Goal: Task Accomplishment & Management: Complete application form

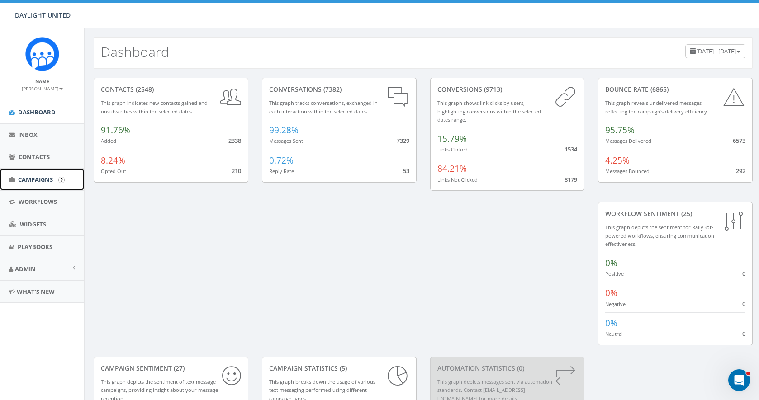
click at [36, 182] on span "Campaigns" at bounding box center [35, 179] width 35 height 8
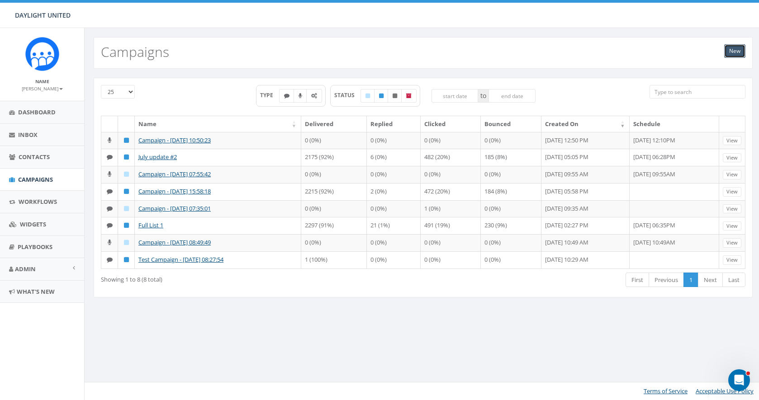
click at [733, 50] on link "New" at bounding box center [734, 51] width 21 height 14
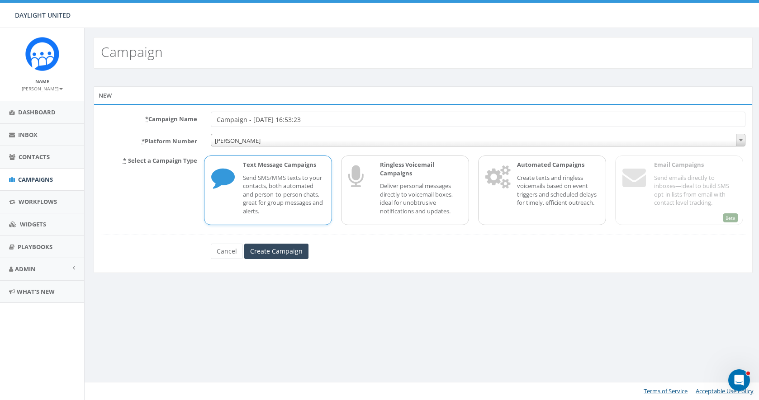
click at [297, 174] on p "Send SMS/MMS texts to your contacts, both automated and person-to-person chats,…" at bounding box center [284, 195] width 82 height 42
click at [279, 250] on input "Create Campaign" at bounding box center [276, 251] width 64 height 15
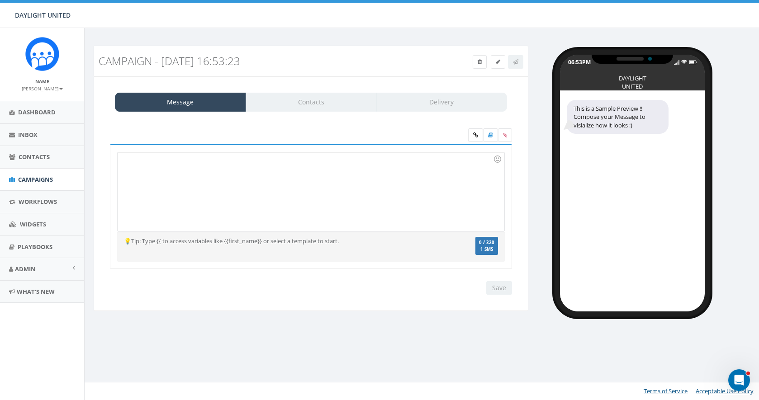
click at [216, 186] on div at bounding box center [311, 191] width 386 height 79
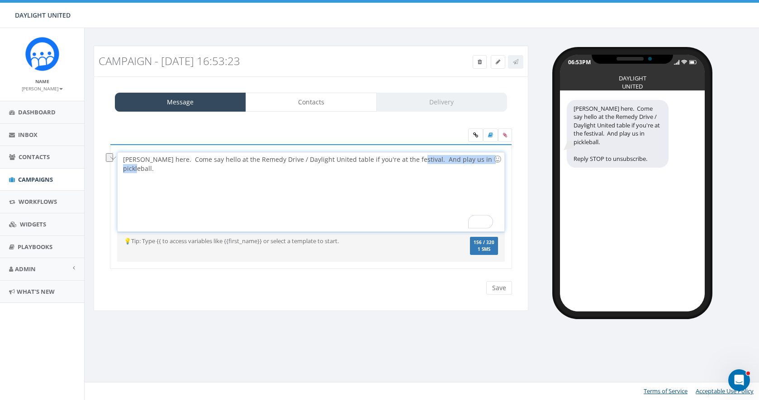
drag, startPoint x: 481, startPoint y: 159, endPoint x: 403, endPoint y: 161, distance: 78.2
click at [403, 162] on div "David here. Come say hello at the Remedy Drive / Daylight United table if you'r…" at bounding box center [311, 191] width 386 height 79
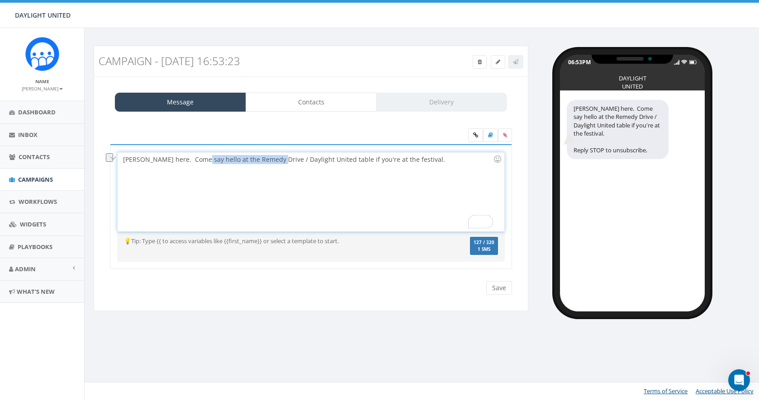
drag, startPoint x: 272, startPoint y: 161, endPoint x: 199, endPoint y: 160, distance: 73.3
click at [199, 160] on div "David here. Come say hello at the Remedy Drive / Daylight United table if you'r…" at bounding box center [311, 191] width 386 height 79
click at [161, 161] on div "David here. Come say hello at the Remedy Drive / Daylight United table if you'r…" at bounding box center [311, 191] width 386 height 79
drag, startPoint x: 155, startPoint y: 161, endPoint x: 362, endPoint y: 170, distance: 207.7
click at [362, 170] on div "David here. Come say hello at the Remedy Drive / Daylight United table if you'r…" at bounding box center [311, 191] width 386 height 79
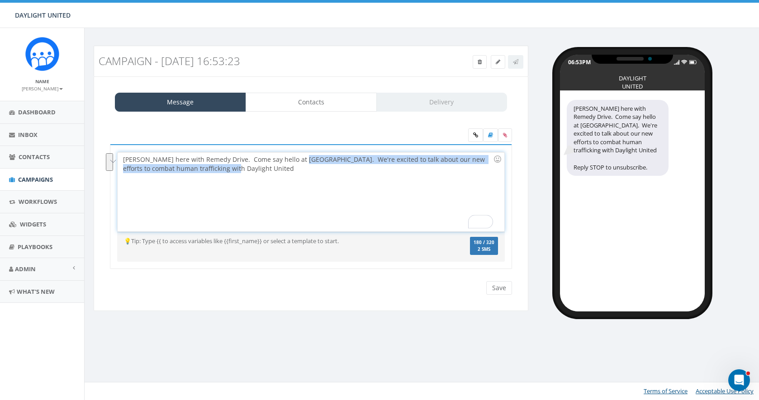
drag, startPoint x: 264, startPoint y: 173, endPoint x: 295, endPoint y: 161, distance: 33.3
click at [295, 161] on div "David here with Remedy Drive. Come say hello at Soulfest. We're excited to talk…" at bounding box center [311, 191] width 386 height 79
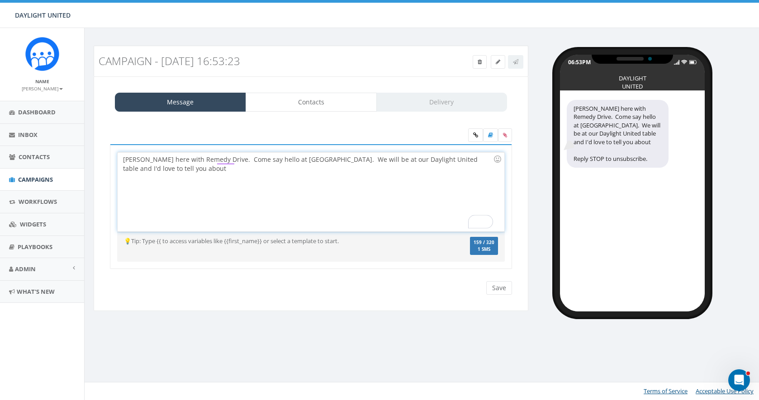
drag, startPoint x: 195, startPoint y: 175, endPoint x: 426, endPoint y: 168, distance: 231.2
click at [426, 168] on div "David here with Remedy Drive. Come say hello at Soulfest. We will be at our Day…" at bounding box center [311, 191] width 386 height 79
click at [394, 171] on div "David here with Remedy Drive. Come say hello at Soulfest. We will be at our Day…" at bounding box center [311, 191] width 386 height 79
drag, startPoint x: 238, startPoint y: 161, endPoint x: 215, endPoint y: 161, distance: 23.1
click at [215, 161] on div "David here with Remedy Drive. Come say hello at Soulfest. We will be at our Day…" at bounding box center [311, 191] width 386 height 79
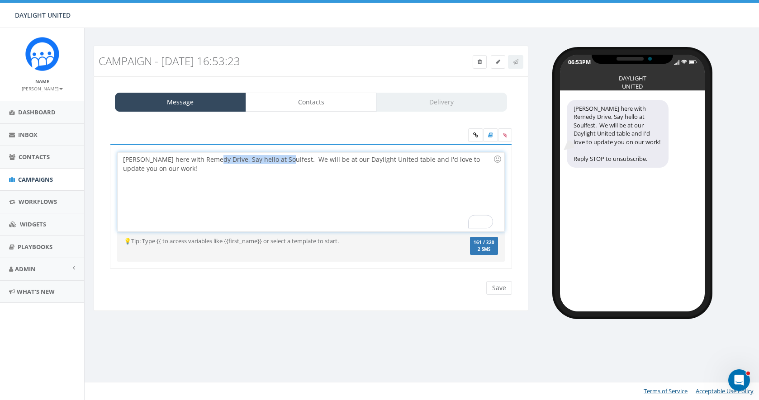
drag, startPoint x: 278, startPoint y: 164, endPoint x: 212, endPoint y: 162, distance: 66.0
click at [212, 162] on div "David here with Remedy Drive, Say hello at Soulfest. We will be at our Daylight…" at bounding box center [311, 191] width 386 height 79
click at [330, 161] on div "David here with Remedy Drive. We will be at our Daylight United table and I'd l…" at bounding box center [311, 191] width 386 height 79
click at [487, 159] on div "David here with Remedy Drive. We will be at our Daylight United table at Soulfe…" at bounding box center [311, 191] width 386 height 79
click at [498, 292] on input "Save" at bounding box center [499, 288] width 26 height 14
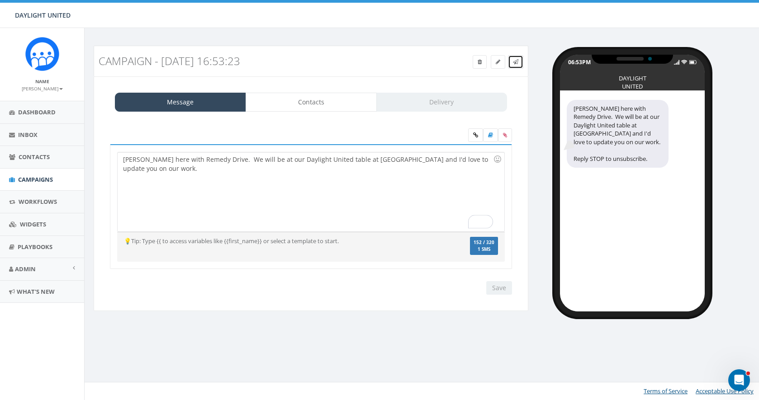
click at [515, 63] on icon at bounding box center [515, 61] width 5 height 5
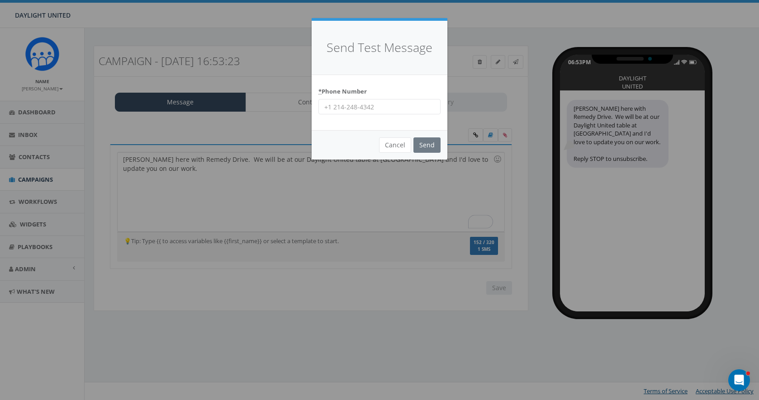
click at [345, 109] on input "* Phone Number" at bounding box center [379, 106] width 122 height 15
type input "402 730 0475"
click at [424, 149] on input "Send" at bounding box center [426, 144] width 27 height 15
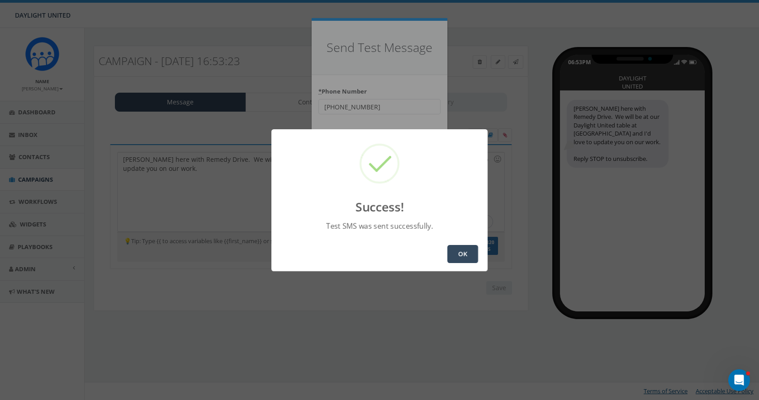
click at [458, 258] on button "OK" at bounding box center [462, 254] width 31 height 18
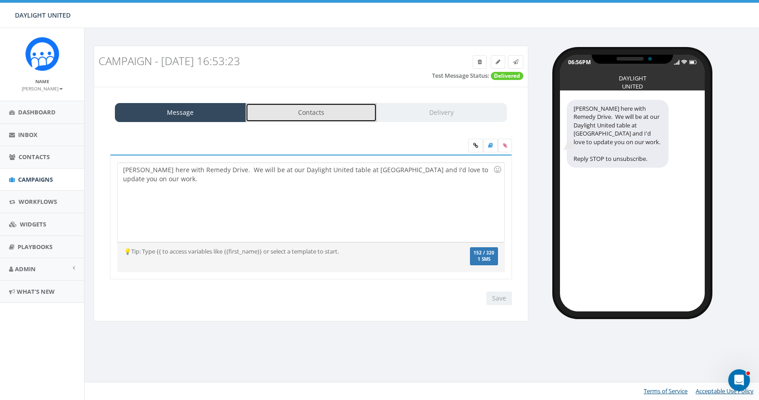
click at [331, 118] on link "Contacts" at bounding box center [311, 112] width 131 height 19
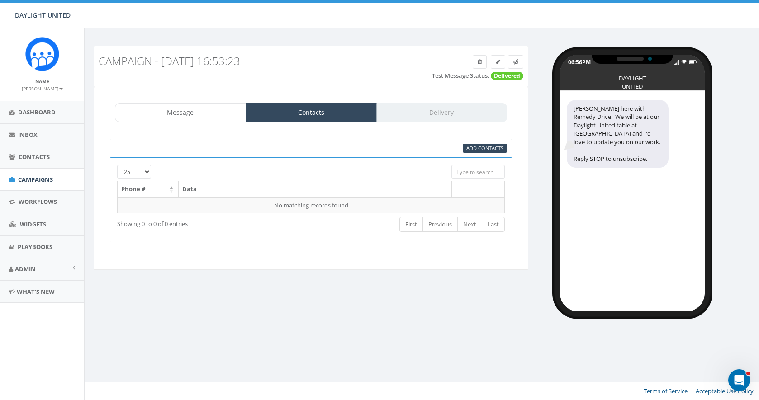
click at [472, 189] on th at bounding box center [478, 189] width 53 height 16
click at [472, 171] on input "search" at bounding box center [477, 172] width 53 height 14
type input "s"
type input "S"
click at [477, 174] on input "search" at bounding box center [477, 172] width 53 height 14
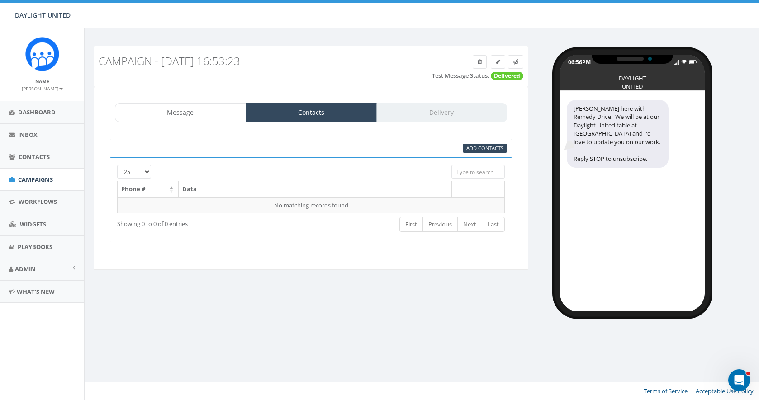
type input "a"
click at [485, 149] on span "Add Contacts" at bounding box center [484, 148] width 37 height 7
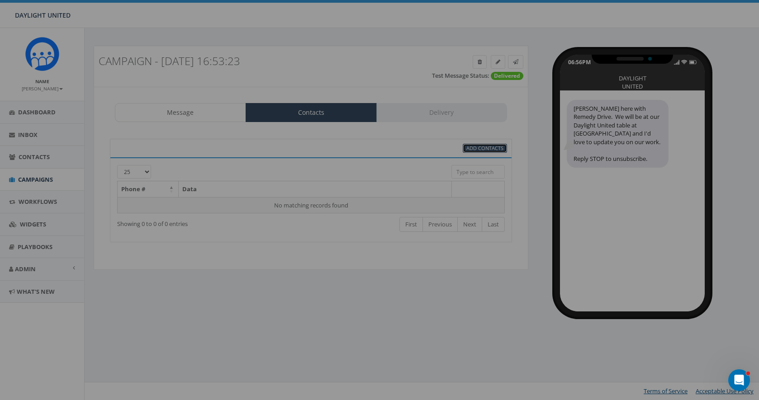
select select
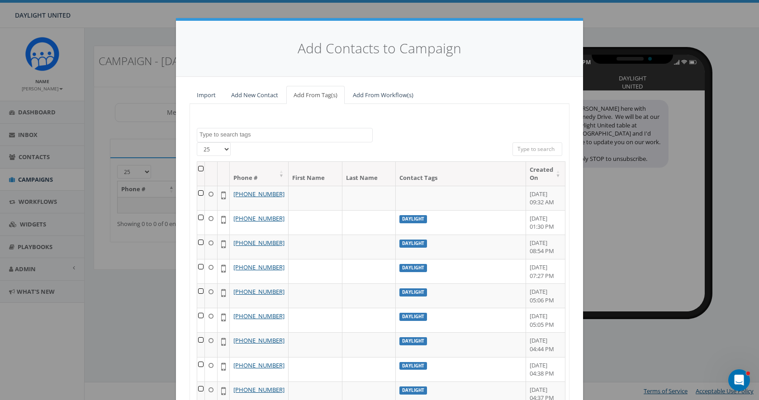
click at [534, 151] on input "search" at bounding box center [537, 149] width 50 height 14
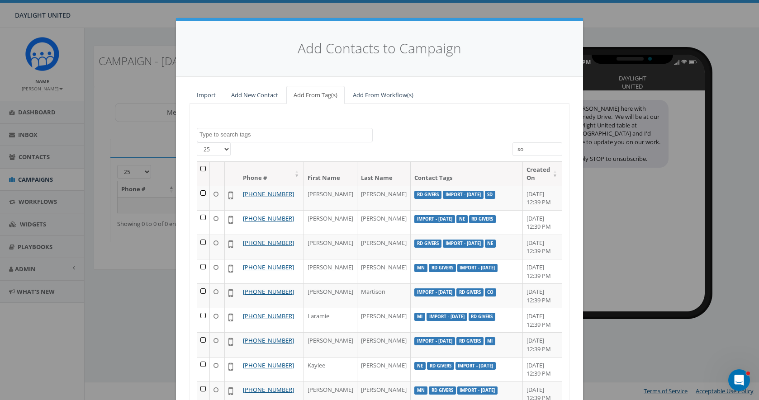
type input "s"
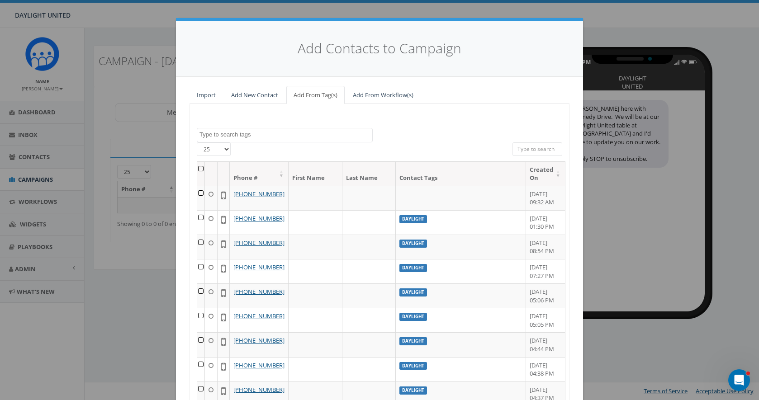
click at [303, 132] on textarea "Search" at bounding box center [285, 135] width 173 height 8
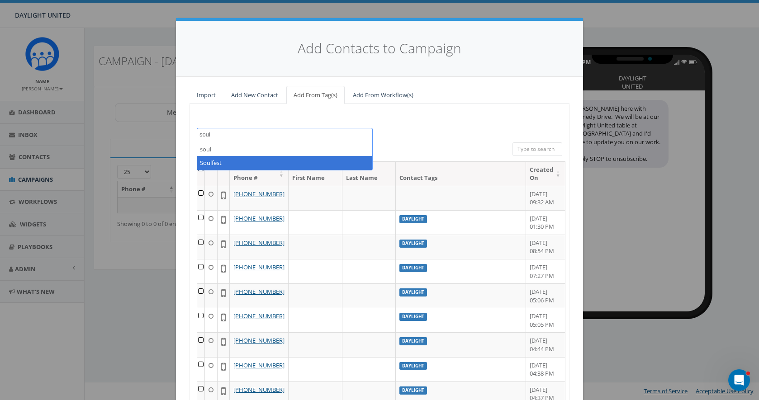
type textarea "soul"
select select "Soulfest"
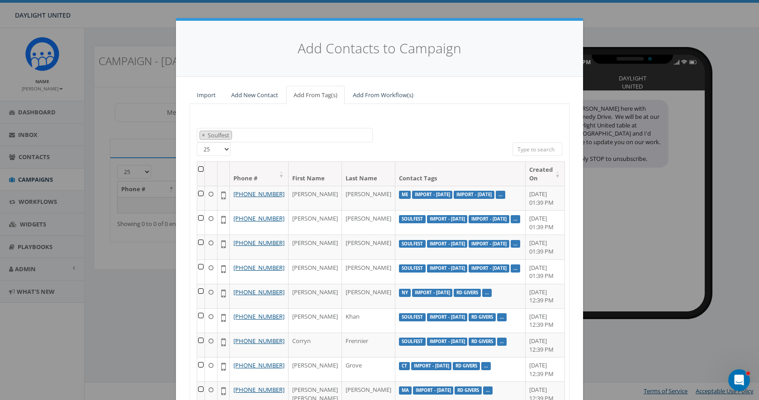
click at [201, 170] on th at bounding box center [201, 174] width 8 height 24
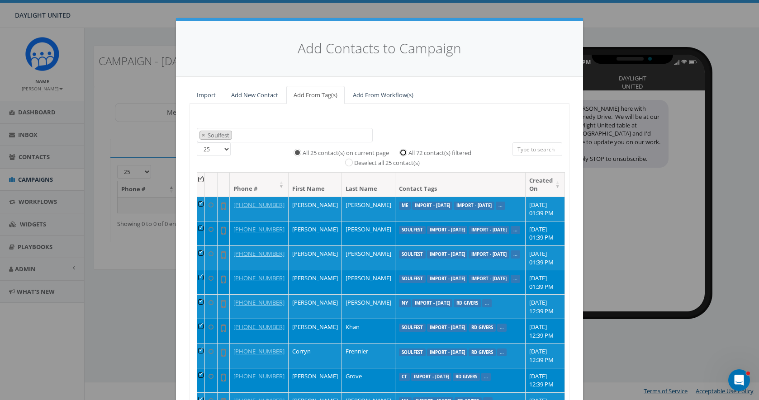
click at [404, 152] on input "All 72 contact(s) filtered" at bounding box center [405, 152] width 6 height 6
radio input "true"
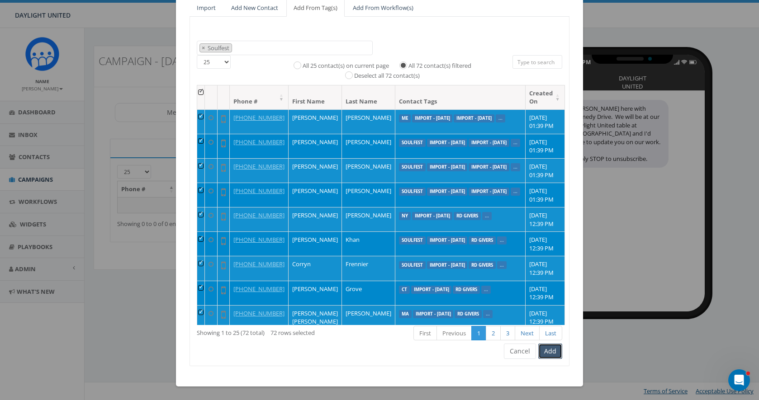
click at [552, 356] on button "Add" at bounding box center [550, 351] width 24 height 15
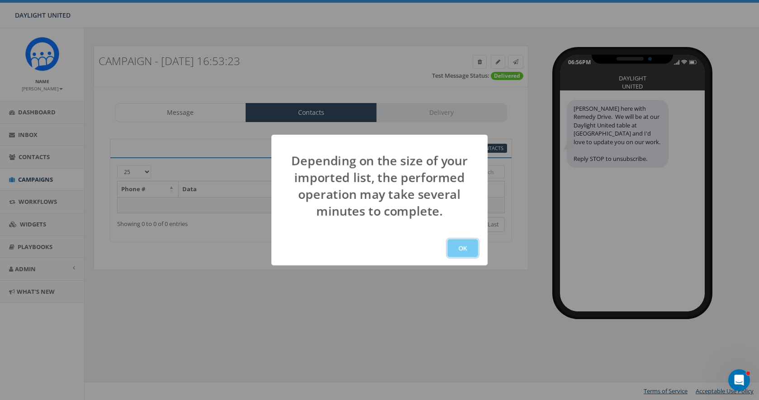
click at [463, 248] on button "OK" at bounding box center [462, 248] width 31 height 18
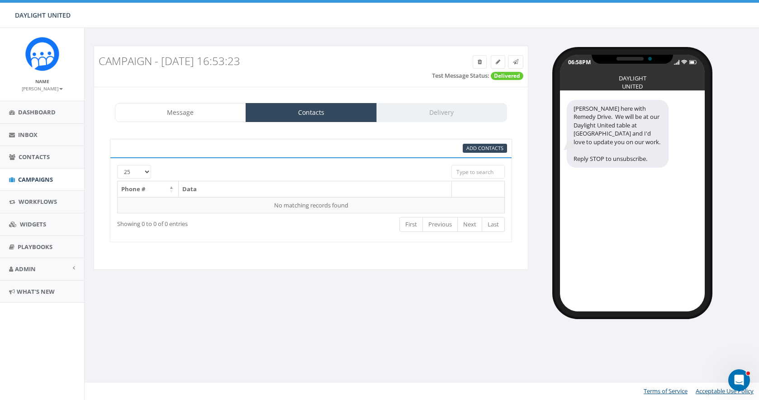
click at [460, 110] on div "Message Contacts Delivery" at bounding box center [311, 112] width 392 height 19
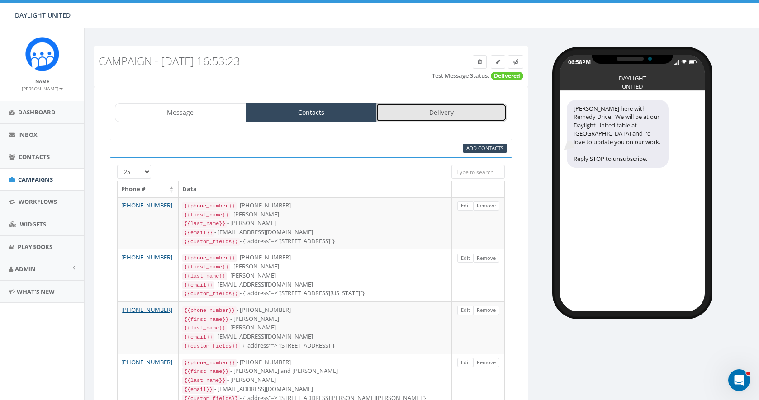
click at [441, 109] on link "Delivery" at bounding box center [441, 112] width 131 height 19
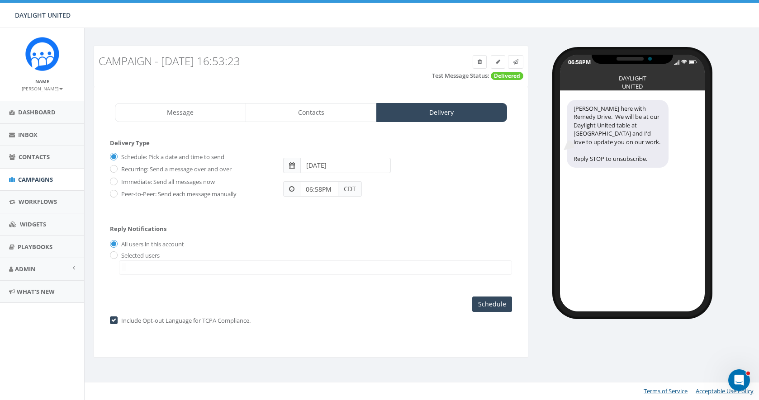
click at [317, 169] on input "2025-08-14" at bounding box center [345, 165] width 90 height 15
click at [378, 237] on td "15" at bounding box center [378, 238] width 14 height 14
type input "2025-08-15"
click at [432, 232] on div "Reply Notifications All users in this account Selected users remedydrive@gmail.…" at bounding box center [311, 247] width 402 height 63
click at [329, 192] on input "06:58PM" at bounding box center [319, 188] width 38 height 15
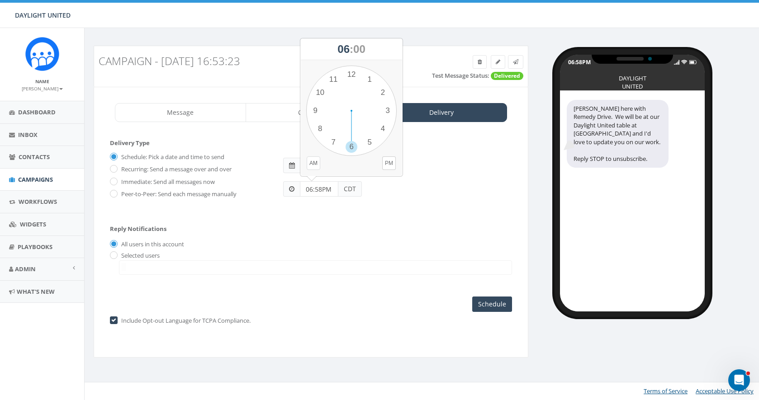
click at [312, 162] on button "AM" at bounding box center [314, 163] width 14 height 14
click at [315, 164] on button "AM" at bounding box center [314, 163] width 14 height 14
click at [327, 191] on input "06:58PM" at bounding box center [319, 188] width 38 height 15
type input "06:58AM"
click at [361, 226] on div "Reply Notifications All users in this account Selected users remedydrive@gmail.…" at bounding box center [311, 247] width 402 height 63
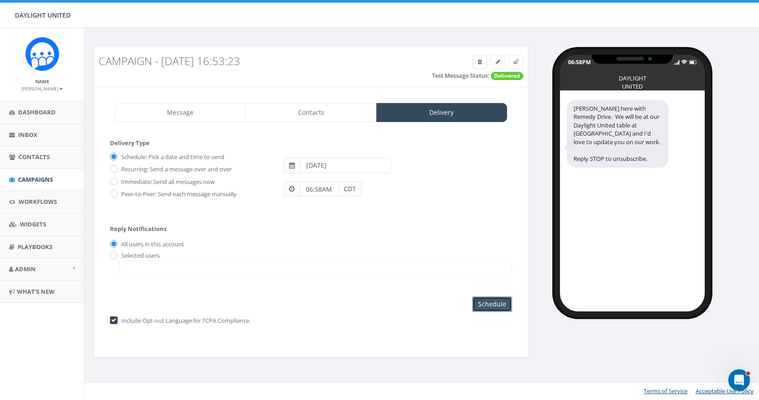
click at [494, 307] on input "Schedule" at bounding box center [492, 304] width 40 height 15
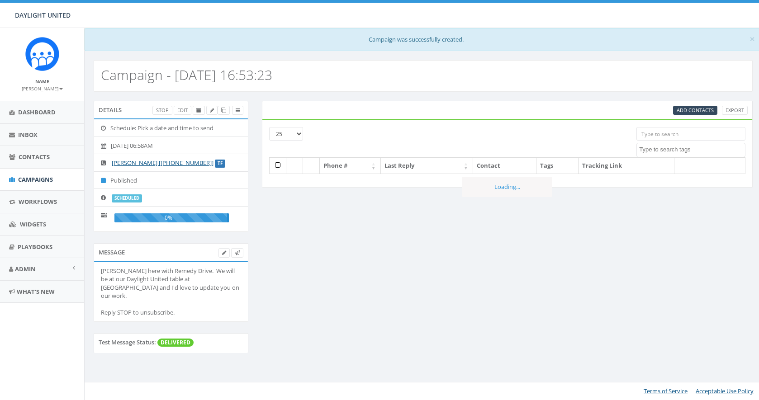
select select
